Goal: Task Accomplishment & Management: Complete application form

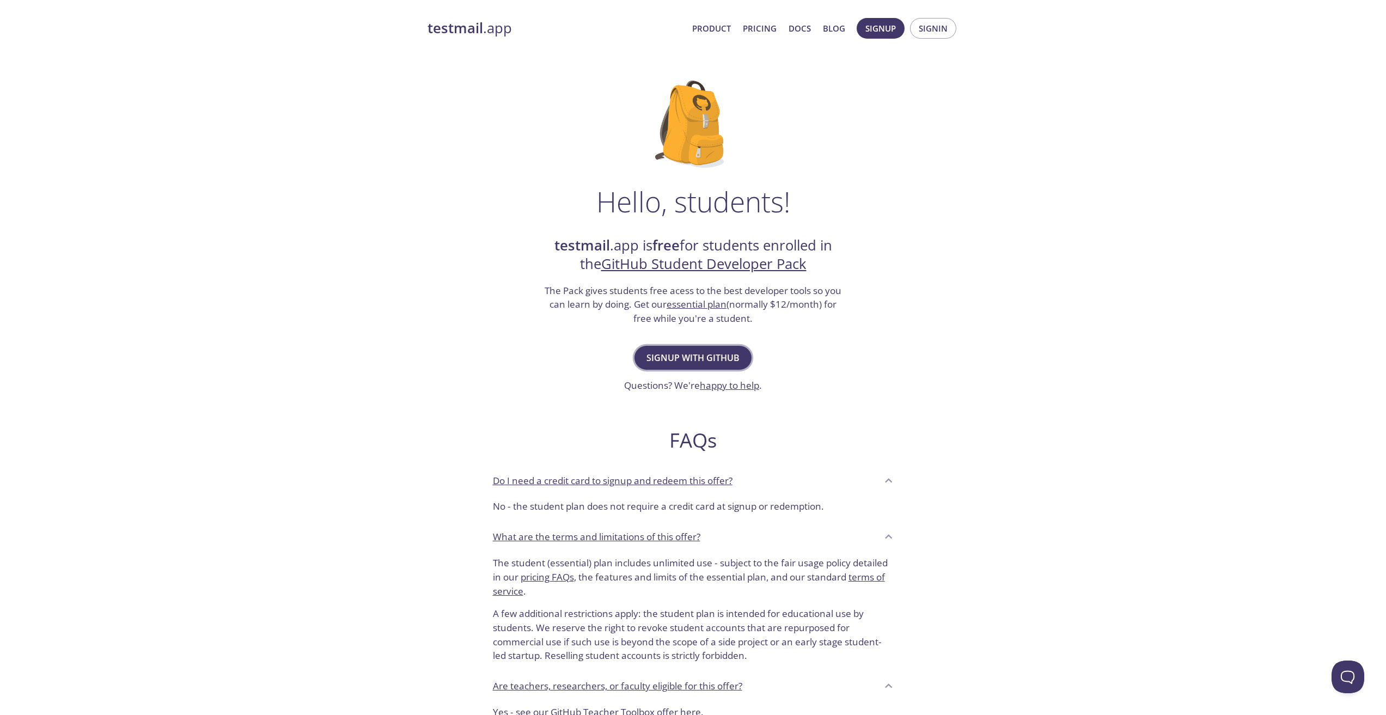
click at [674, 354] on span "Signup with GitHub" at bounding box center [693, 357] width 93 height 15
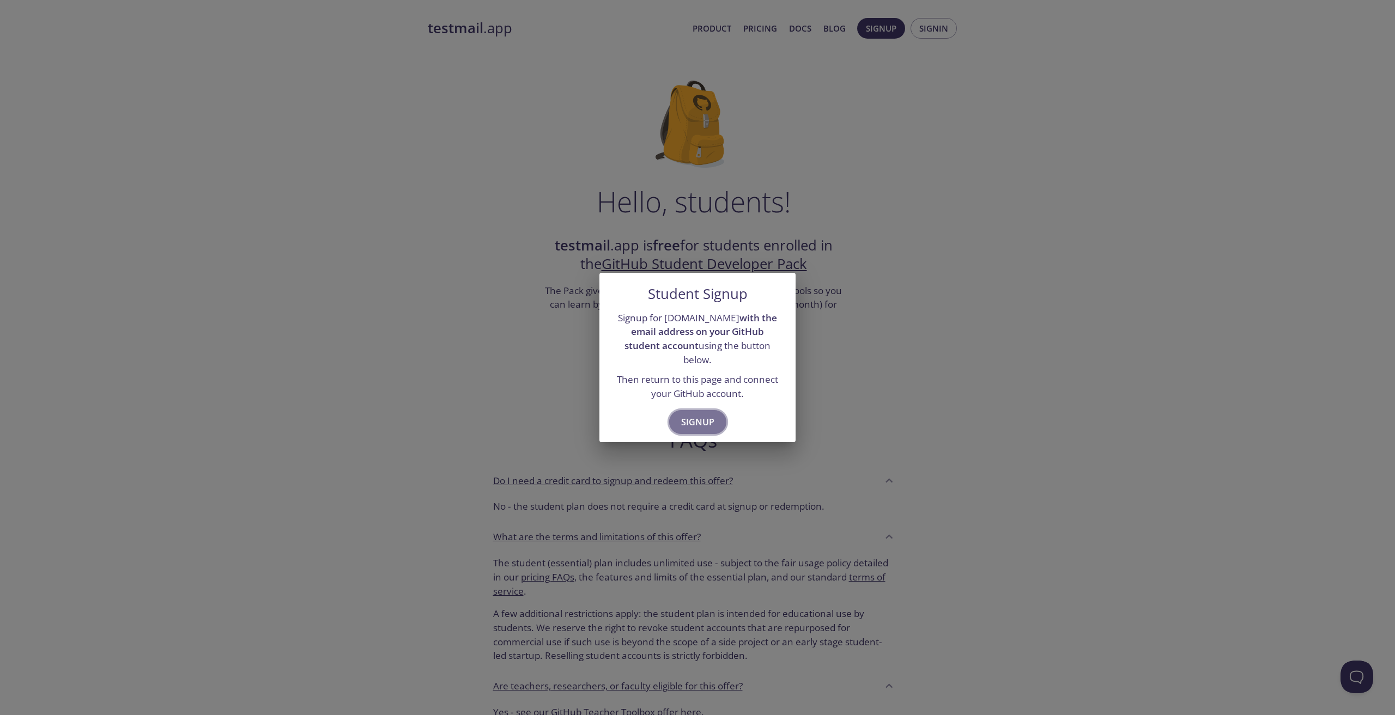
click at [698, 415] on span "Signup" at bounding box center [697, 422] width 33 height 15
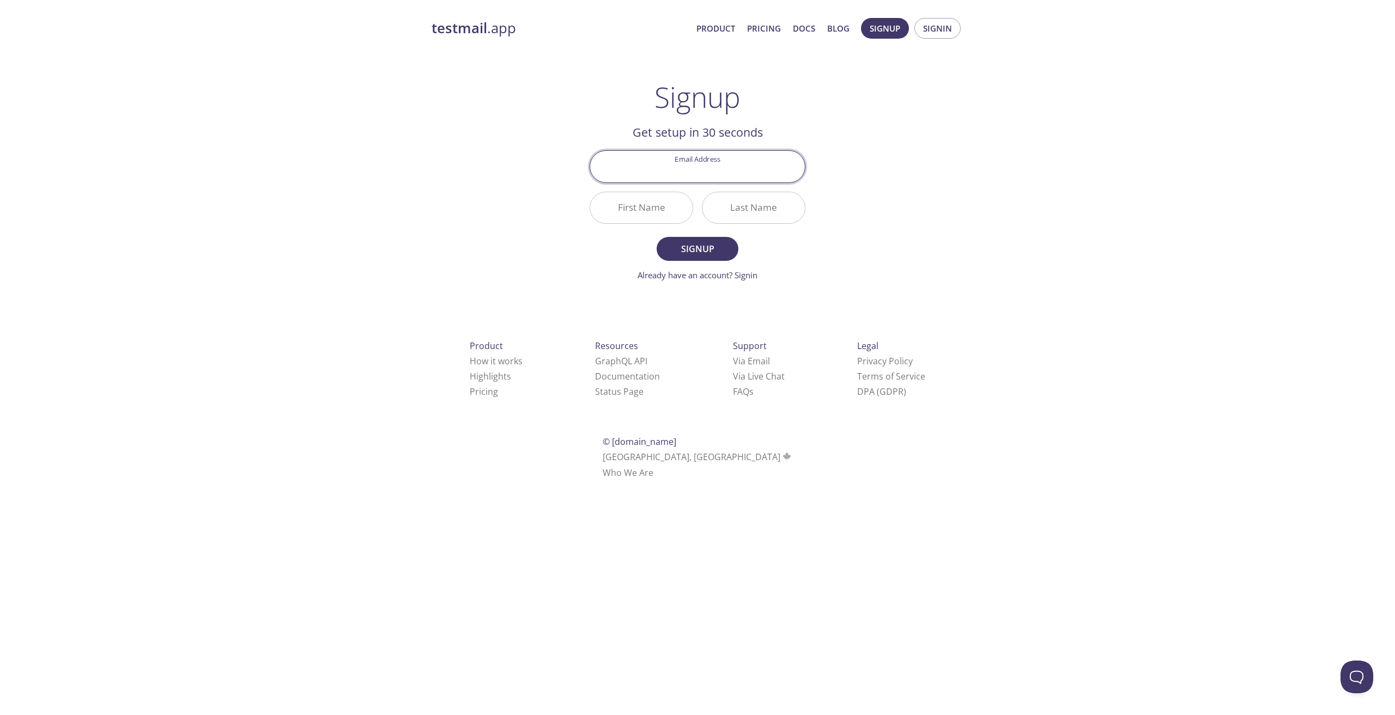
click at [724, 179] on input "Email Address" at bounding box center [697, 166] width 215 height 31
type input "[EMAIL_ADDRESS][DOMAIN_NAME]"
click at [656, 200] on input "First Name" at bounding box center [641, 207] width 102 height 31
type input "[PERSON_NAME]"
click at [760, 203] on input "Last Name" at bounding box center [753, 207] width 102 height 31
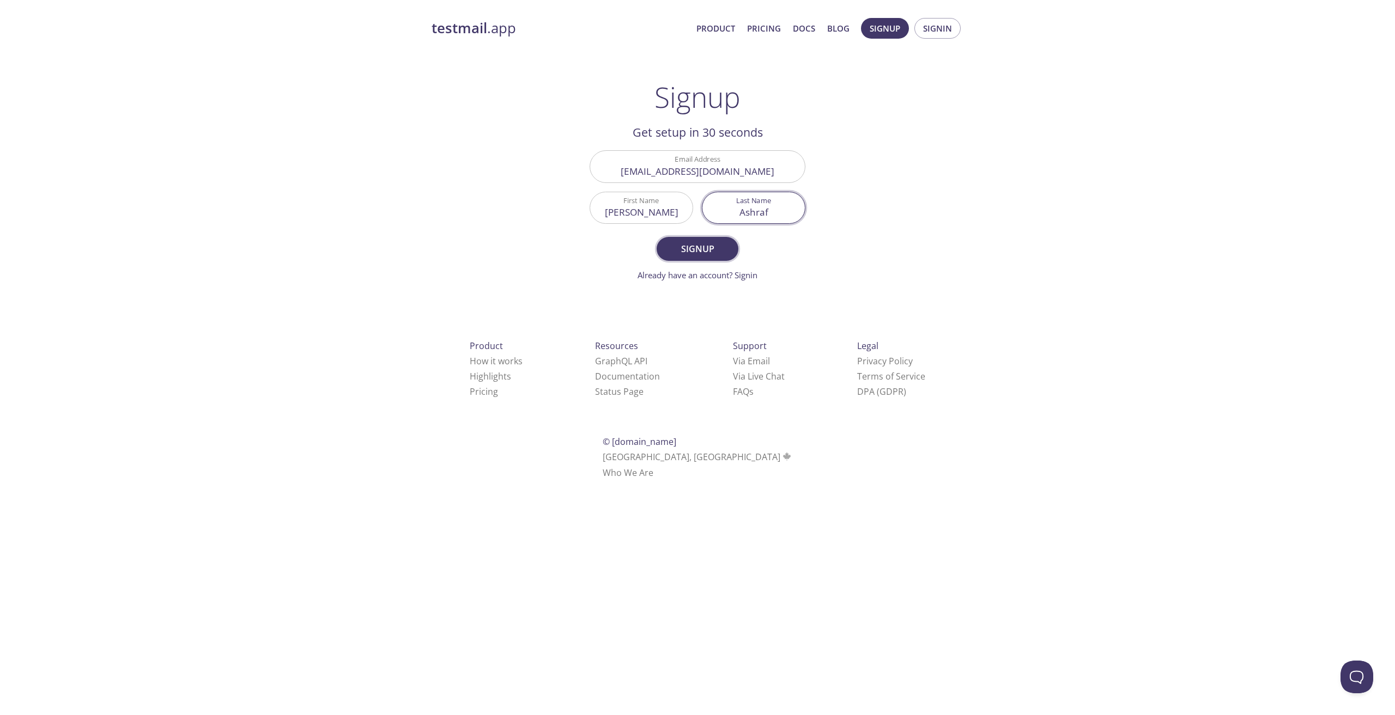
type input "Ashraf"
click at [707, 246] on span "Signup" at bounding box center [697, 248] width 58 height 15
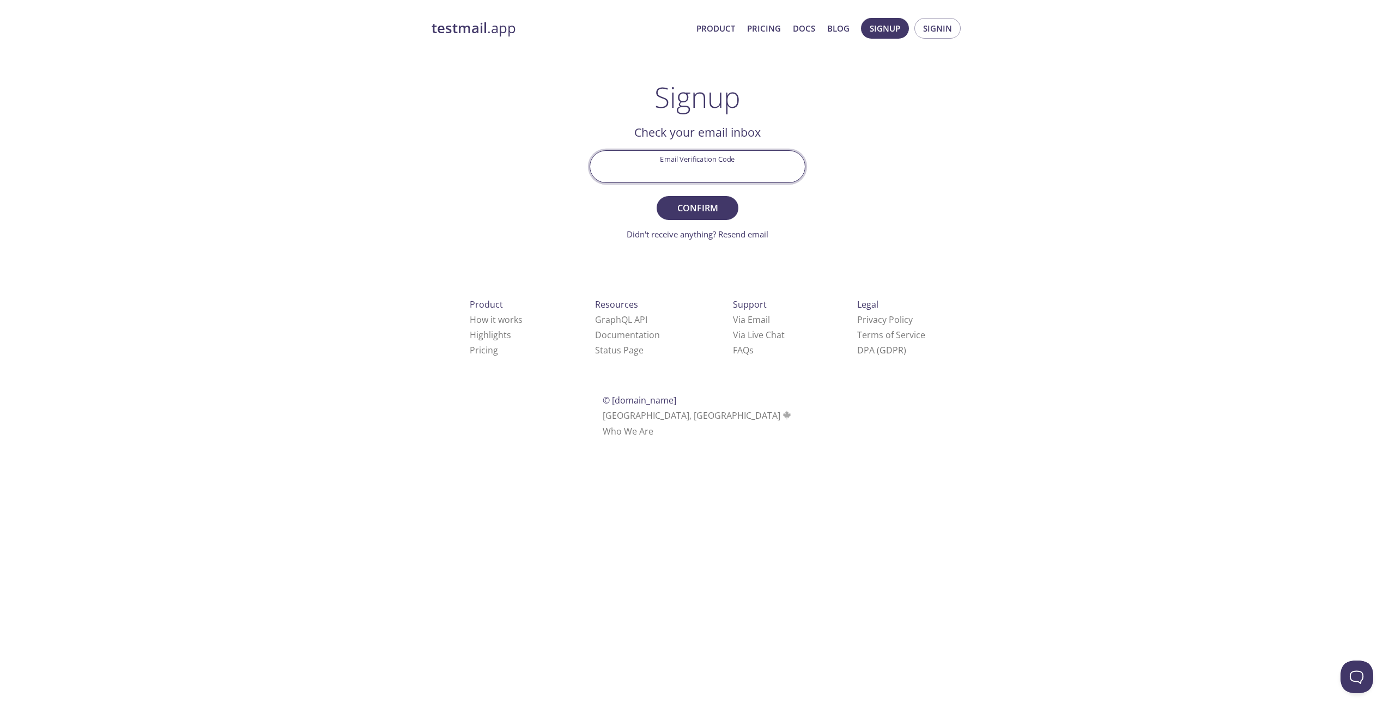
click at [677, 151] on input "Email Verification Code" at bounding box center [697, 166] width 215 height 31
paste input "4B9P5FE"
type input "4B9P5FE"
click at [713, 210] on span "Confirm" at bounding box center [697, 207] width 58 height 15
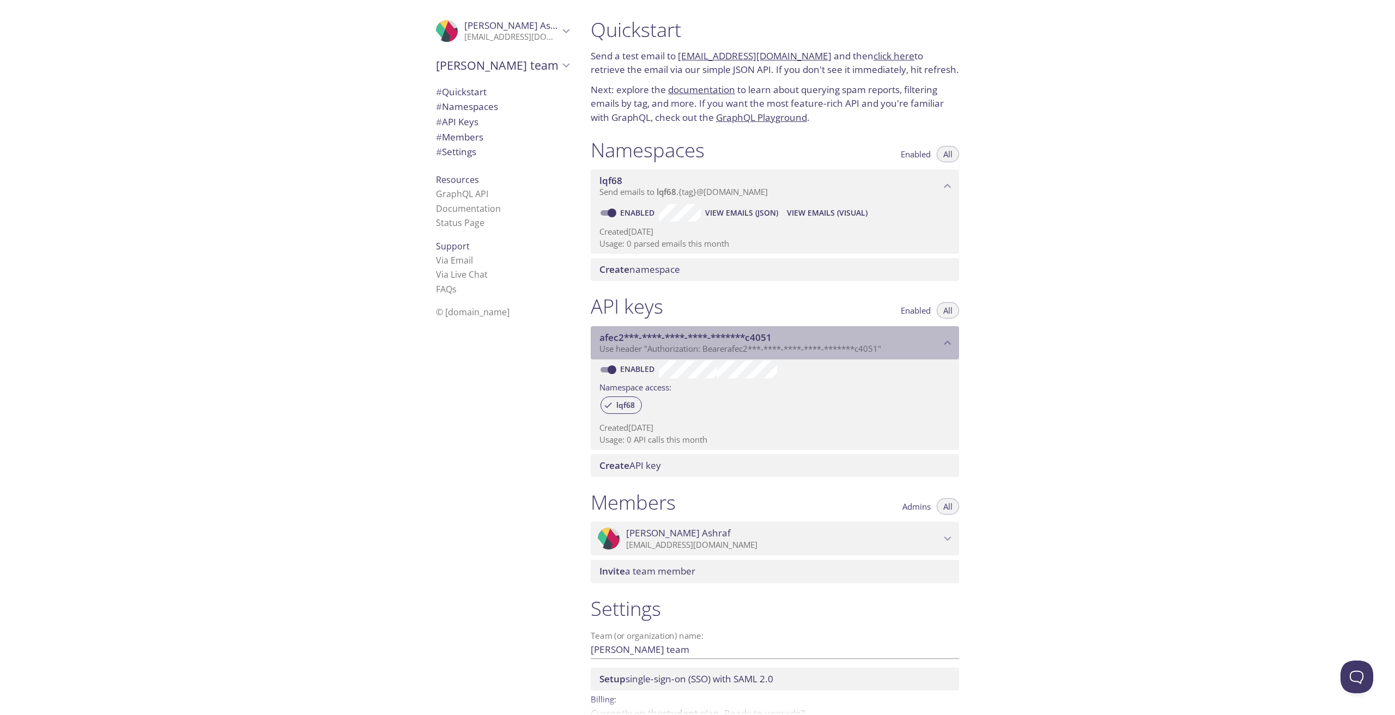
click at [948, 345] on icon "afec2***-****-****-****-*******c4051 API key" at bounding box center [947, 343] width 14 height 14
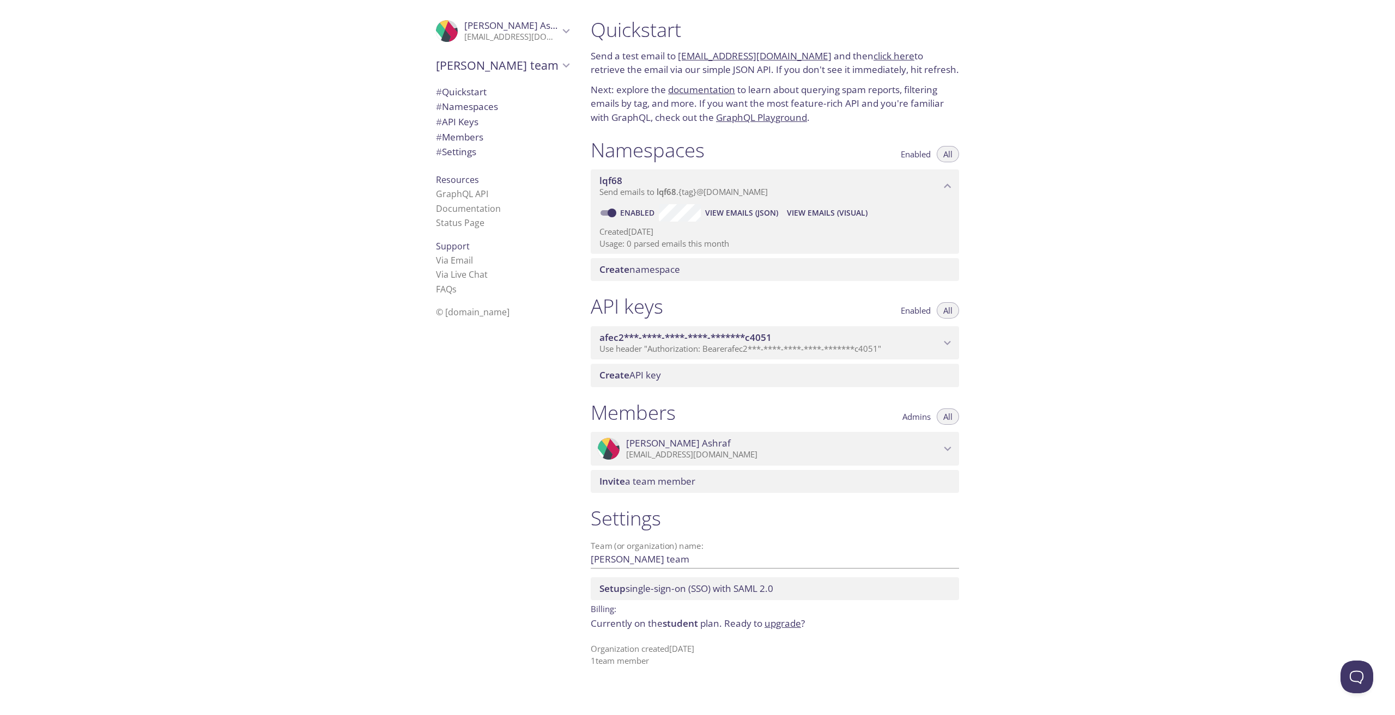
click at [948, 345] on icon "afec2***-****-****-****-*******c4051 API key" at bounding box center [947, 343] width 14 height 14
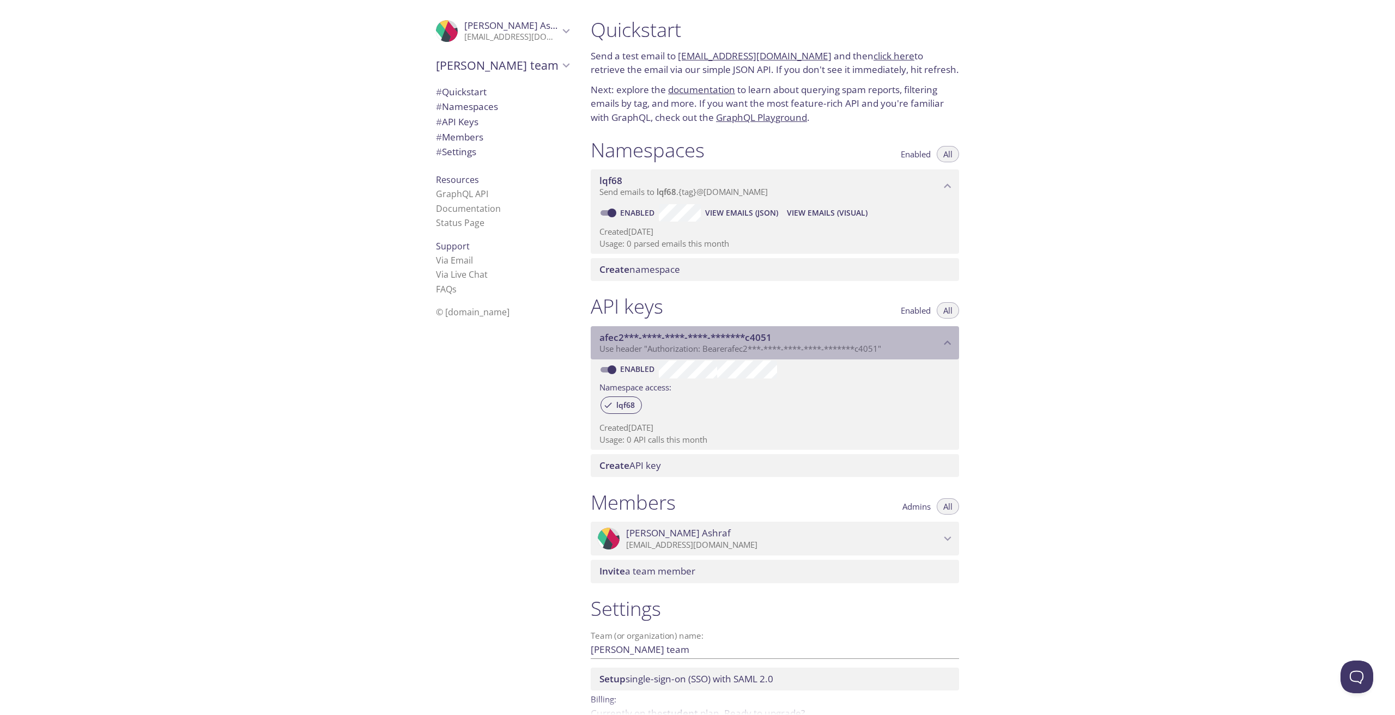
click at [948, 345] on icon "afec2***-****-****-****-*******c4051 API key" at bounding box center [947, 343] width 14 height 14
